Goal: Information Seeking & Learning: Understand process/instructions

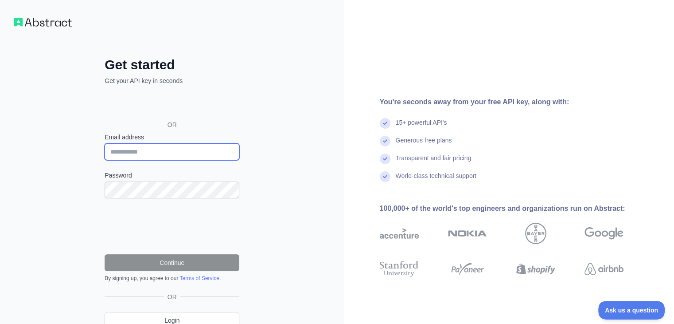
click at [195, 151] on input "Email address" at bounding box center [172, 151] width 135 height 17
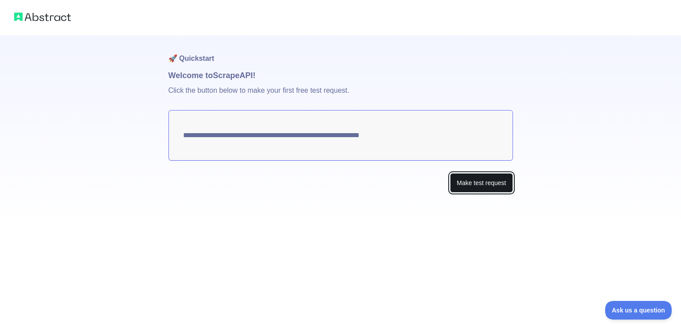
click at [477, 181] on button "Make test request" at bounding box center [481, 183] width 63 height 20
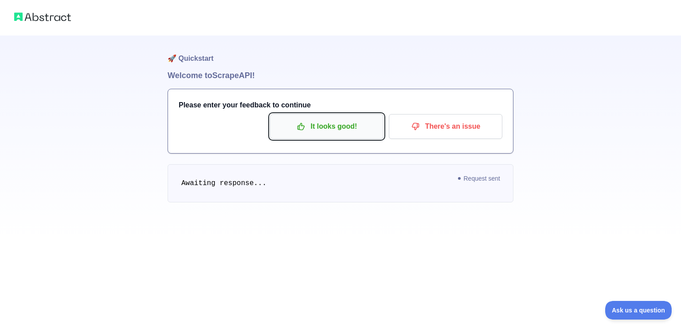
click at [327, 126] on p "It looks good!" at bounding box center [327, 126] width 100 height 15
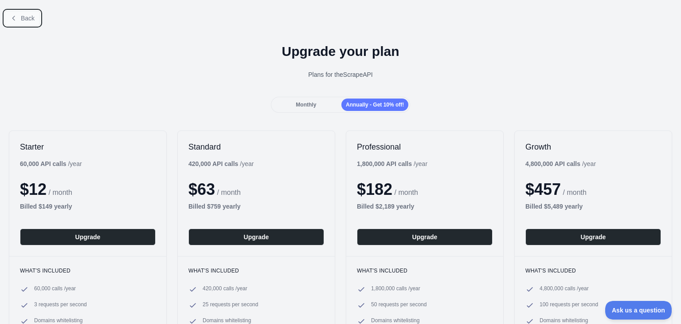
click at [20, 21] on button "Back" at bounding box center [22, 18] width 36 height 15
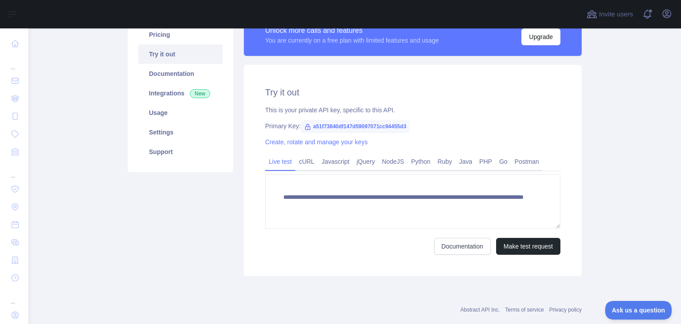
scroll to position [89, 0]
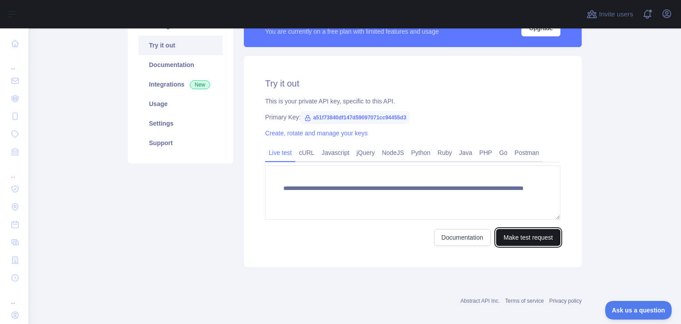
click at [513, 236] on button "Make test request" at bounding box center [528, 237] width 64 height 17
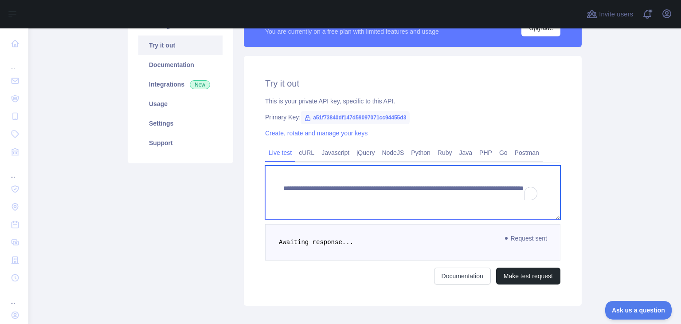
drag, startPoint x: 508, startPoint y: 195, endPoint x: 219, endPoint y: 163, distance: 290.4
click at [223, 164] on div "**********" at bounding box center [354, 155] width 465 height 311
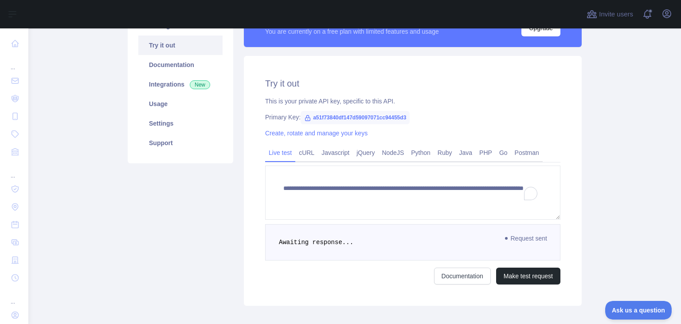
click at [200, 206] on div "Pricing Try it out Documentation Integrations New Usage Settings Support" at bounding box center [180, 155] width 116 height 300
click at [369, 271] on div "Documentation Make test request" at bounding box center [412, 275] width 295 height 17
click at [469, 273] on link "Documentation" at bounding box center [462, 275] width 57 height 17
click at [305, 153] on link "cURL" at bounding box center [306, 152] width 23 height 14
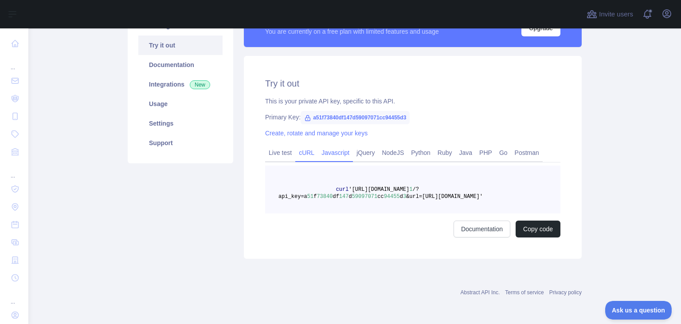
click at [328, 154] on link "Javascript" at bounding box center [335, 152] width 35 height 14
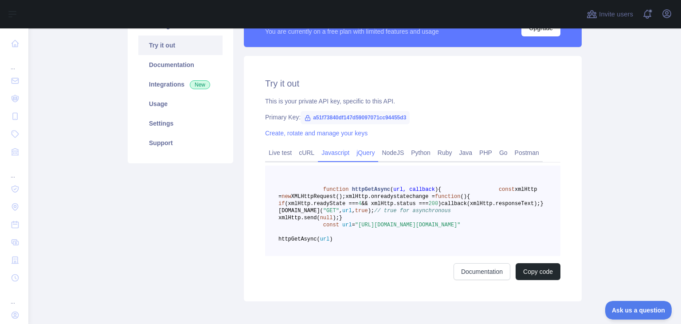
click at [357, 155] on link "jQuery" at bounding box center [365, 152] width 25 height 14
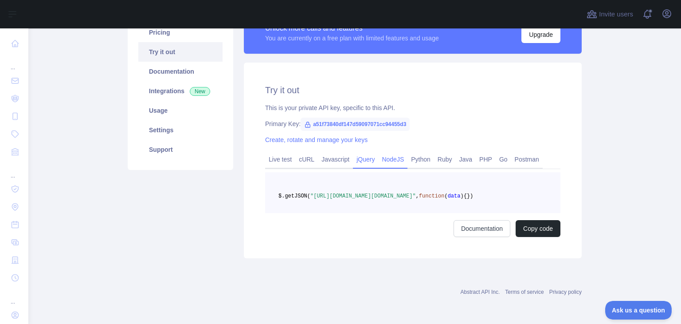
click at [378, 156] on link "NodeJS" at bounding box center [392, 159] width 29 height 14
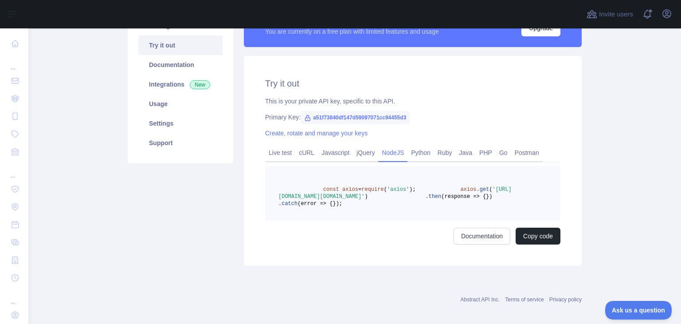
click at [399, 156] on link "NodeJS" at bounding box center [392, 152] width 29 height 14
click at [413, 155] on link "Python" at bounding box center [420, 152] width 27 height 14
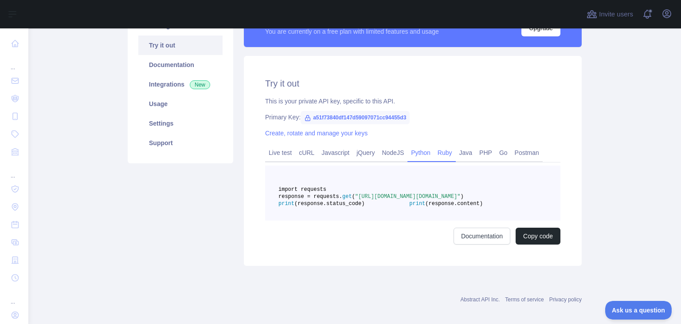
click at [450, 155] on link "Ruby" at bounding box center [445, 152] width 22 height 14
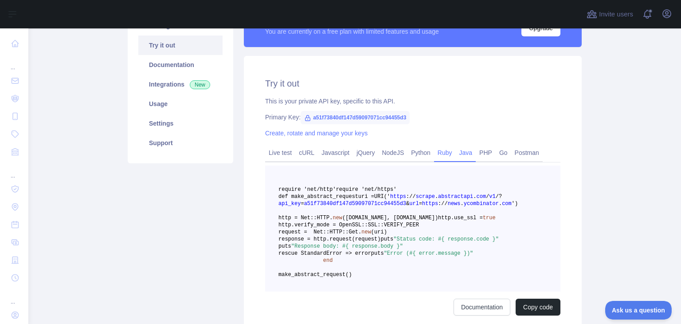
click at [464, 154] on link "Java" at bounding box center [466, 152] width 20 height 14
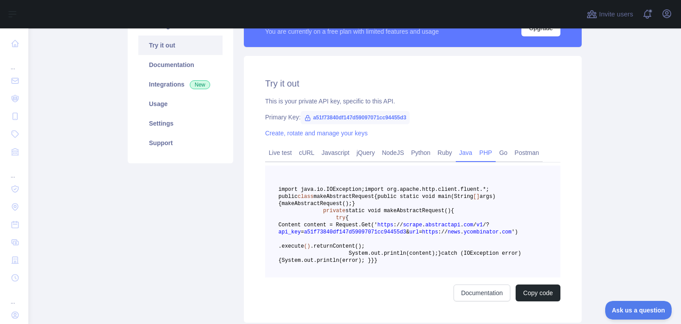
click at [477, 153] on link "PHP" at bounding box center [486, 152] width 20 height 14
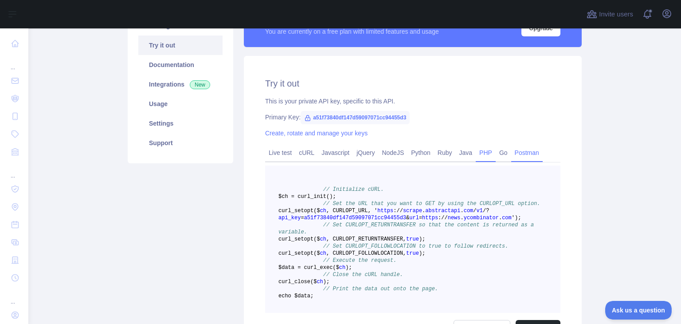
click at [512, 153] on link "Postman" at bounding box center [526, 152] width 31 height 14
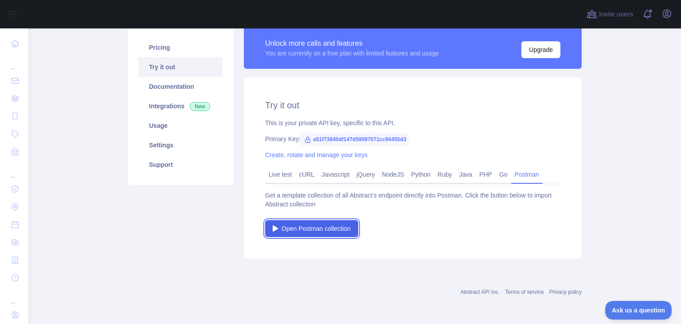
click at [276, 228] on div at bounding box center [277, 228] width 9 height 9
click at [278, 176] on link "Live test" at bounding box center [280, 174] width 30 height 14
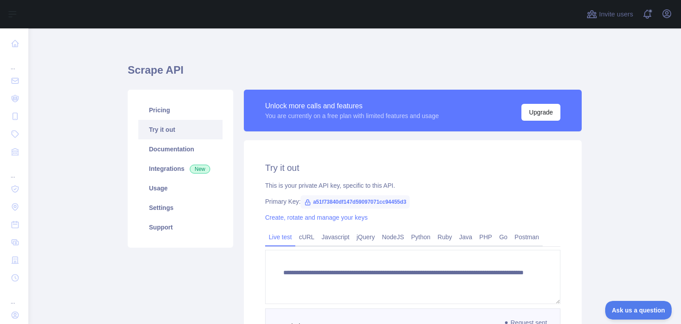
scroll to position [0, 0]
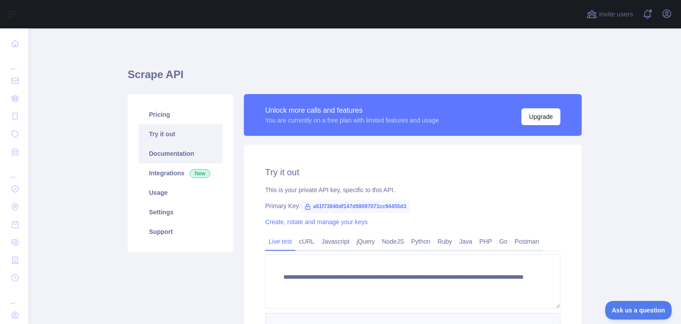
click at [170, 148] on link "Documentation" at bounding box center [180, 154] width 84 height 20
click at [666, 17] on icon "button" at bounding box center [666, 13] width 11 height 11
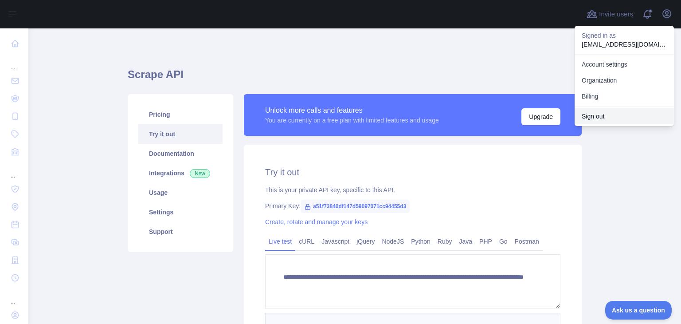
click at [599, 117] on button "Sign out" at bounding box center [624, 116] width 99 height 16
